Goal: Task Accomplishment & Management: Use online tool/utility

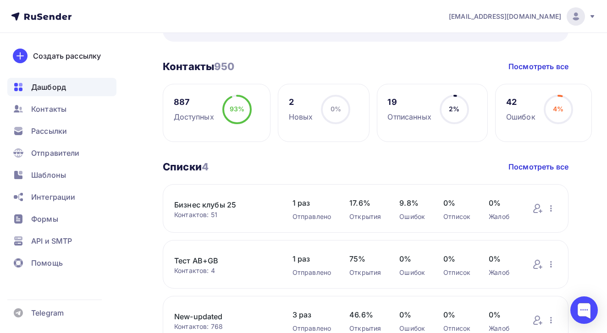
scroll to position [213, 0]
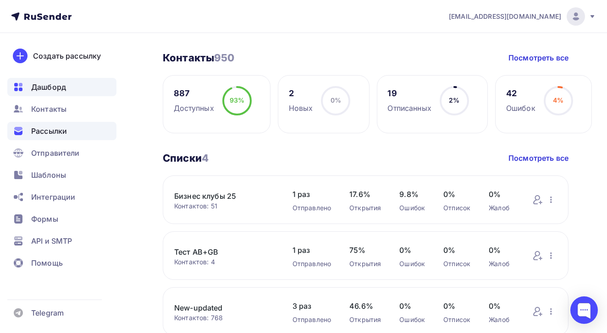
click at [70, 132] on div "Рассылки" at bounding box center [61, 131] width 109 height 18
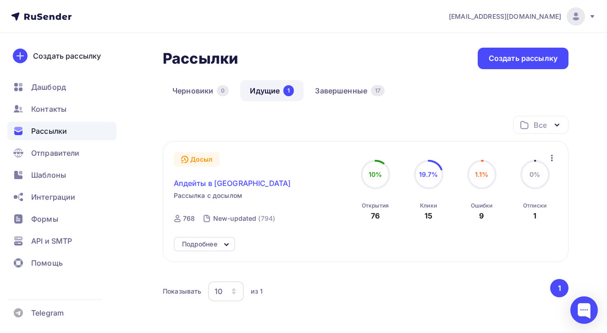
click at [202, 186] on span "Апдейты в [GEOGRAPHIC_DATA]" at bounding box center [232, 183] width 117 height 11
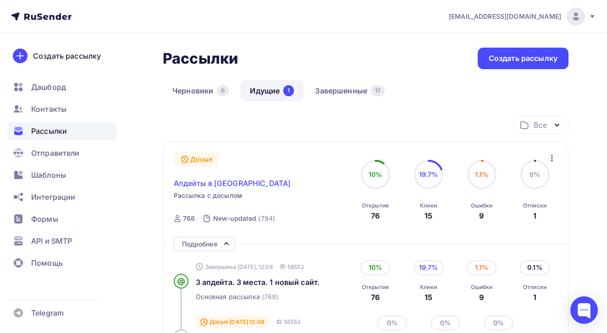
scroll to position [88, 0]
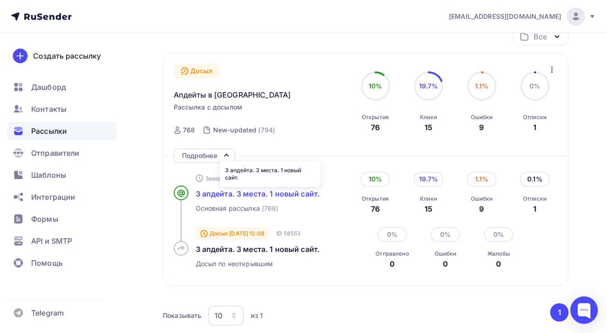
click at [219, 196] on span "3 апдейта. 3 места. 1 новый сайт." at bounding box center [258, 193] width 124 height 9
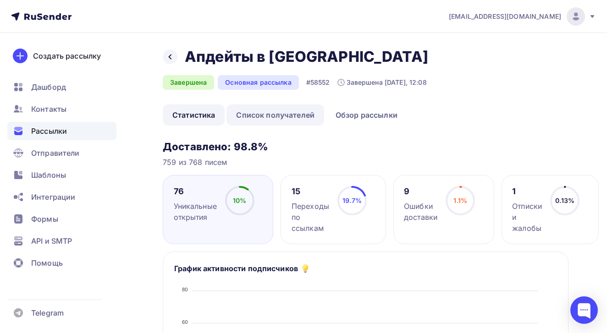
click at [287, 111] on link "Список получателей" at bounding box center [275, 114] width 98 height 21
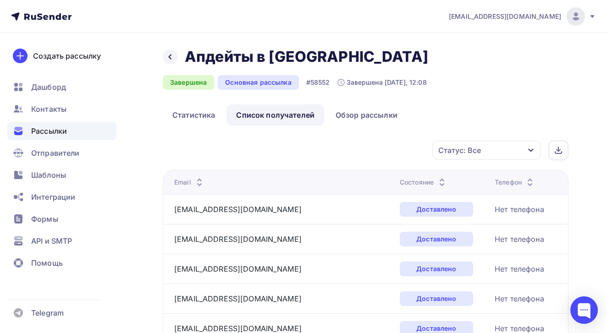
click at [436, 182] on icon at bounding box center [441, 184] width 11 height 11
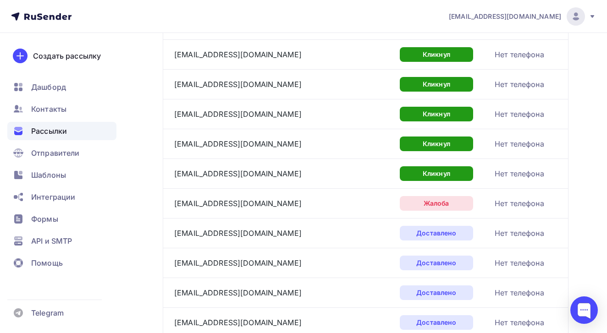
scroll to position [454, 0]
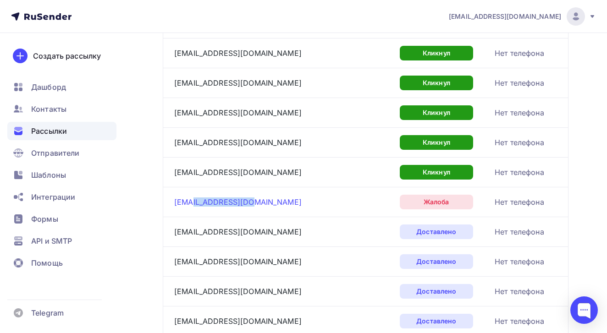
drag, startPoint x: 269, startPoint y: 205, endPoint x: 198, endPoint y: 206, distance: 70.6
click at [198, 206] on div "[EMAIL_ADDRESS][DOMAIN_NAME]" at bounding box center [283, 202] width 218 height 15
copy link "[DOMAIN_NAME]"
click at [306, 196] on div "[EMAIL_ADDRESS][DOMAIN_NAME]" at bounding box center [283, 202] width 218 height 15
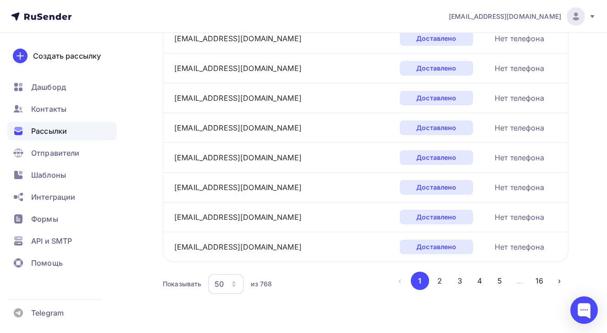
scroll to position [1422, 0]
click at [541, 282] on button "16" at bounding box center [539, 281] width 18 height 18
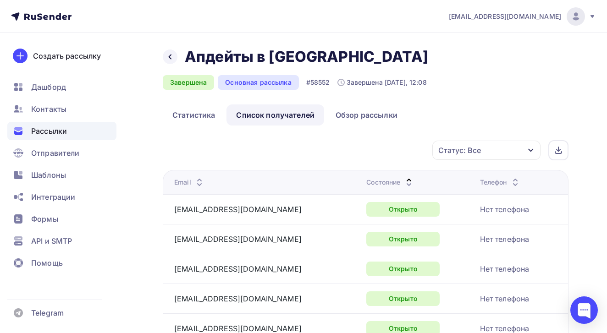
scroll to position [0, 0]
click at [168, 61] on div at bounding box center [170, 56] width 15 height 15
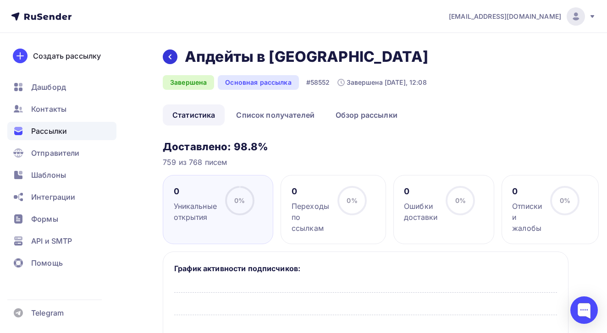
click at [168, 61] on div at bounding box center [170, 56] width 15 height 15
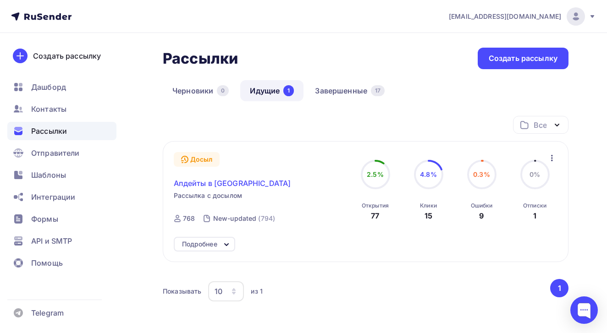
click at [241, 185] on span "Апдейты в [GEOGRAPHIC_DATA]" at bounding box center [232, 183] width 117 height 11
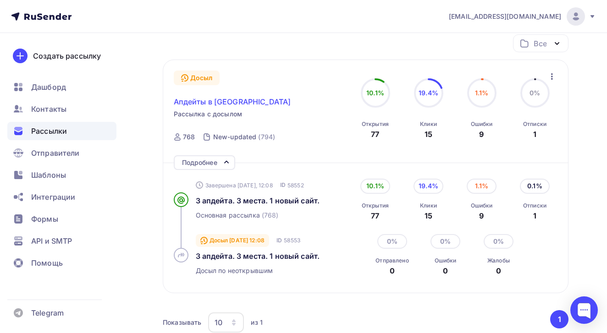
scroll to position [83, 0]
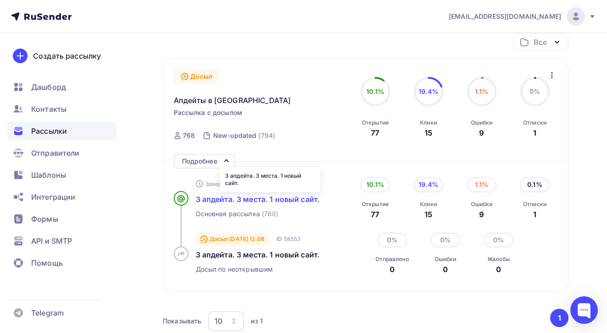
click at [246, 203] on span "3 апдейта. 3 места. 1 новый сайт." at bounding box center [258, 199] width 124 height 9
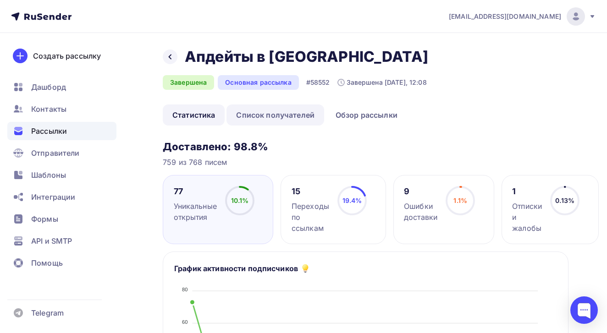
click at [251, 116] on link "Список получателей" at bounding box center [275, 114] width 98 height 21
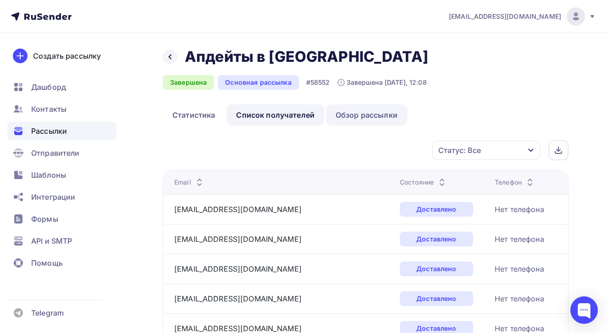
click at [342, 120] on link "Обзор рассылки" at bounding box center [366, 114] width 81 height 21
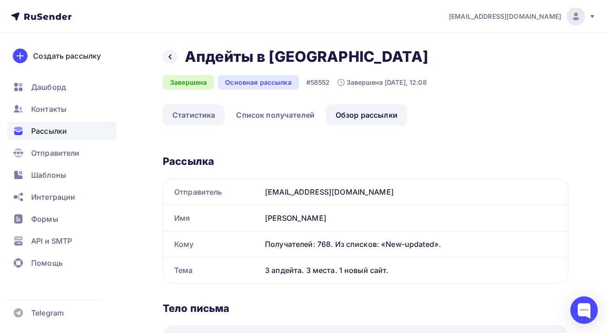
click at [201, 122] on link "Статистика" at bounding box center [194, 114] width 62 height 21
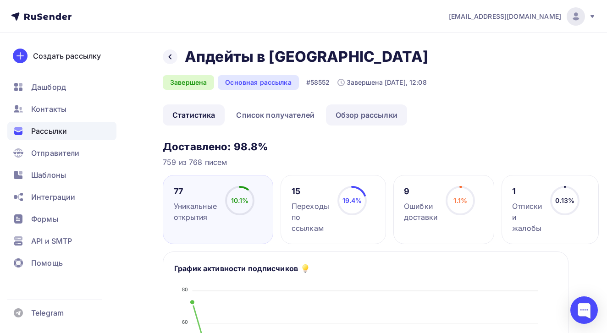
click at [350, 115] on link "Обзор рассылки" at bounding box center [366, 114] width 81 height 21
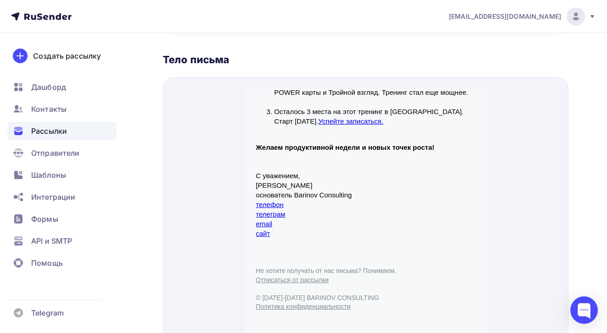
scroll to position [153, 0]
